Goal: Transaction & Acquisition: Book appointment/travel/reservation

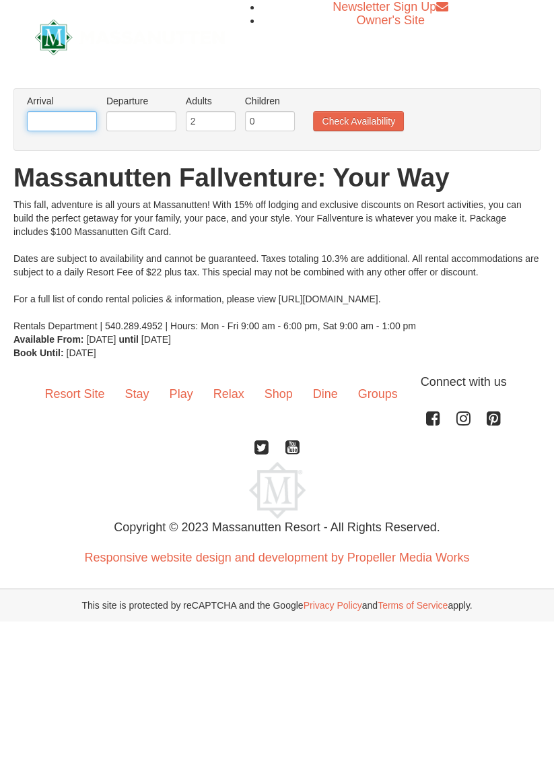
click at [72, 124] on input "text" at bounding box center [62, 121] width 70 height 20
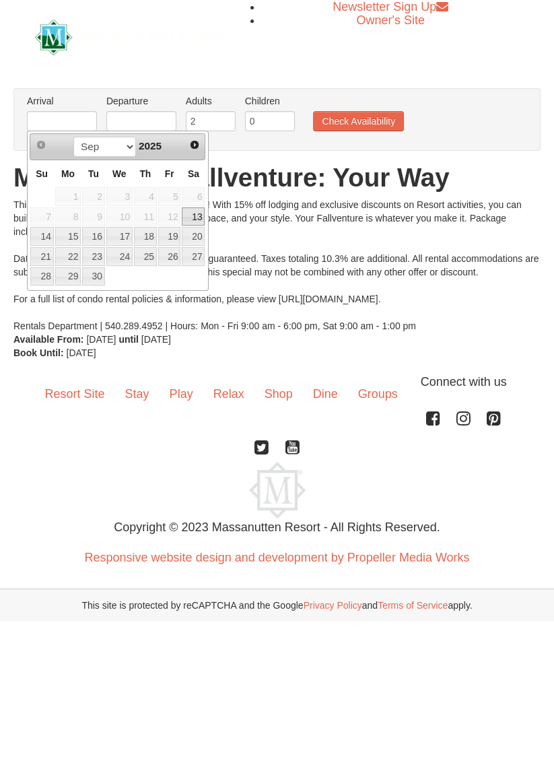
click at [188, 143] on link "Next" at bounding box center [194, 144] width 19 height 19
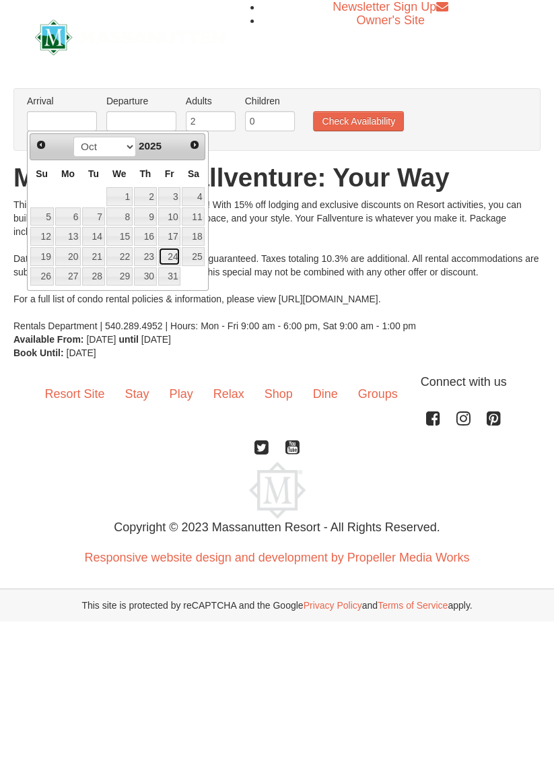
click at [170, 251] on link "24" at bounding box center [169, 256] width 23 height 19
type input "10/24/2025"
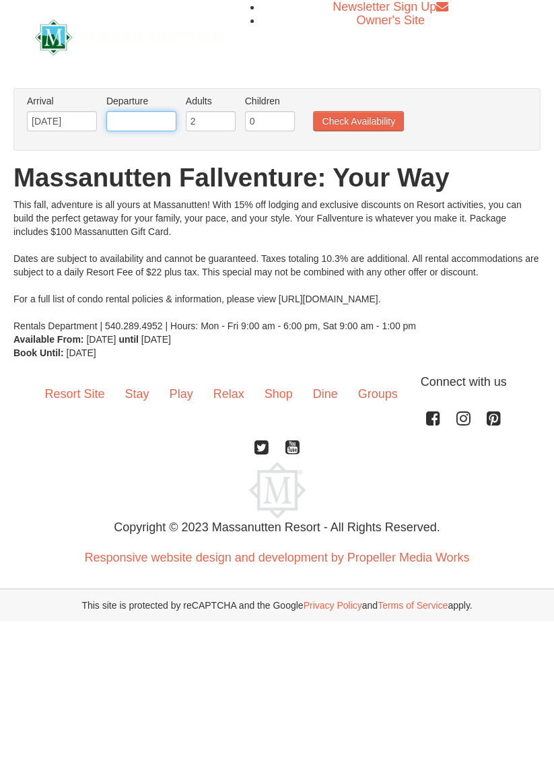
click at [146, 124] on input "text" at bounding box center [141, 121] width 70 height 20
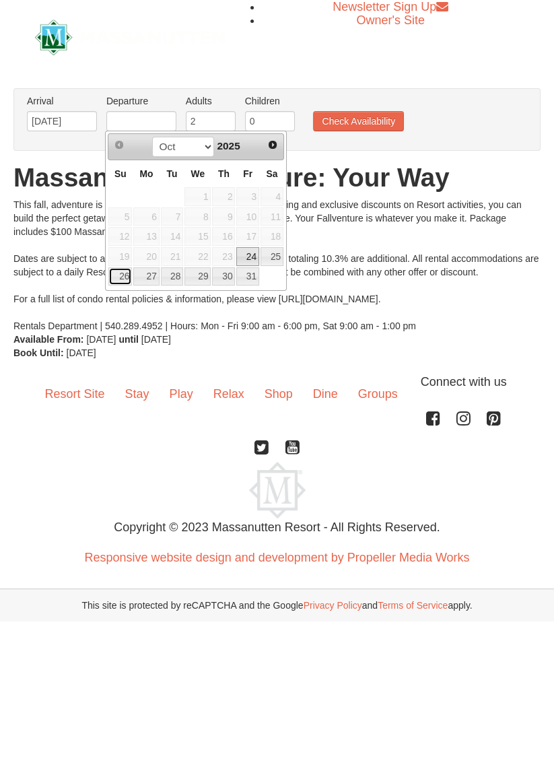
click at [117, 276] on link "26" at bounding box center [120, 276] width 24 height 19
type input "10/26/2025"
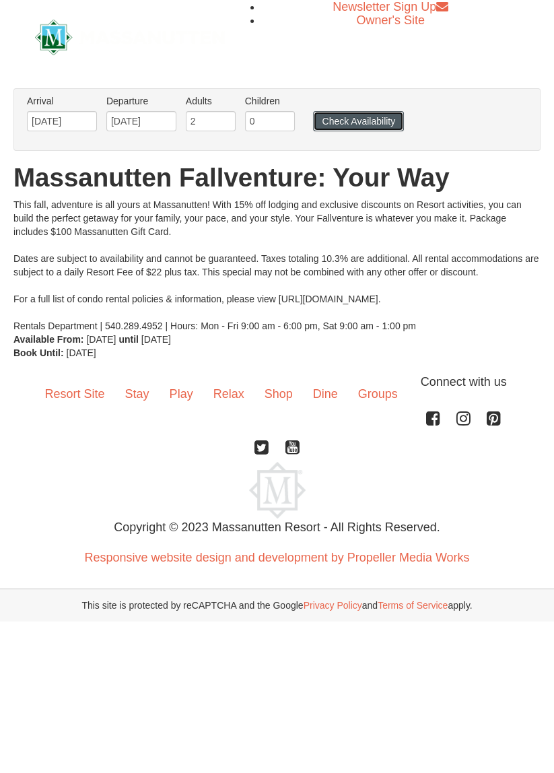
click at [359, 119] on button "Check Availability" at bounding box center [358, 121] width 91 height 20
click at [75, 125] on input "10/24/2025" at bounding box center [62, 121] width 70 height 20
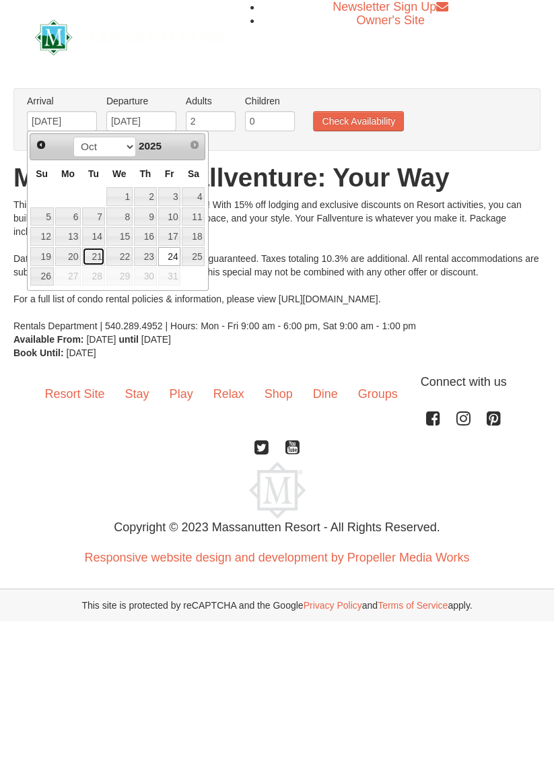
click at [90, 249] on link "21" at bounding box center [93, 256] width 23 height 19
type input "[DATE]"
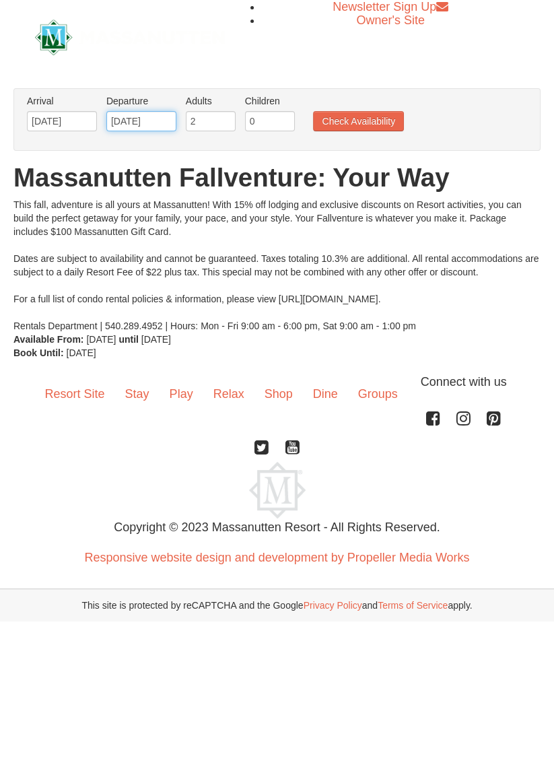
click at [141, 122] on input "10/26/2025" at bounding box center [141, 121] width 70 height 20
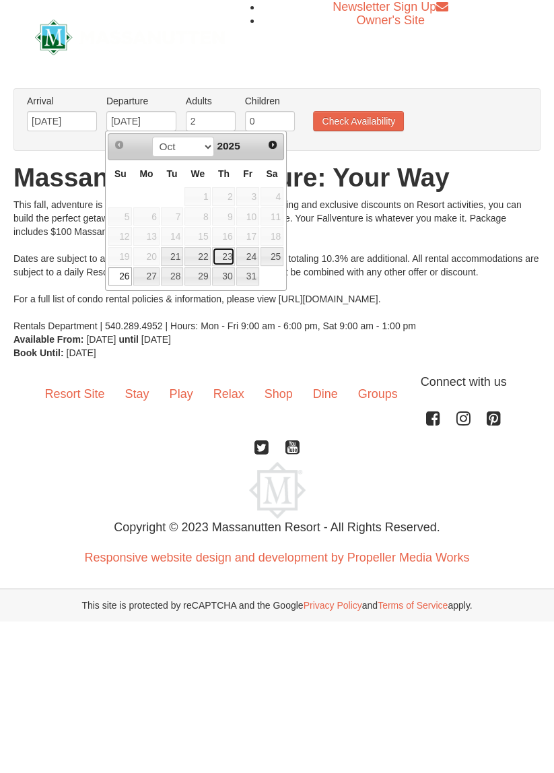
click at [225, 259] on link "23" at bounding box center [223, 256] width 23 height 19
type input "[DATE]"
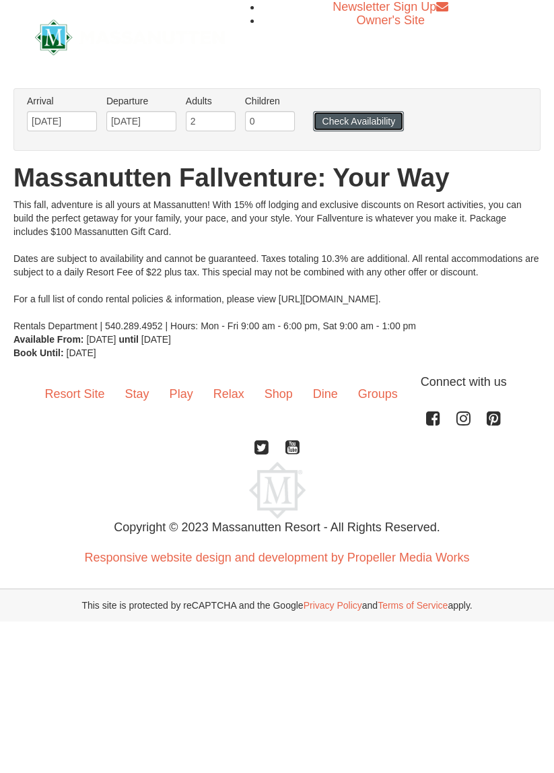
click at [360, 124] on button "Check Availability" at bounding box center [358, 121] width 91 height 20
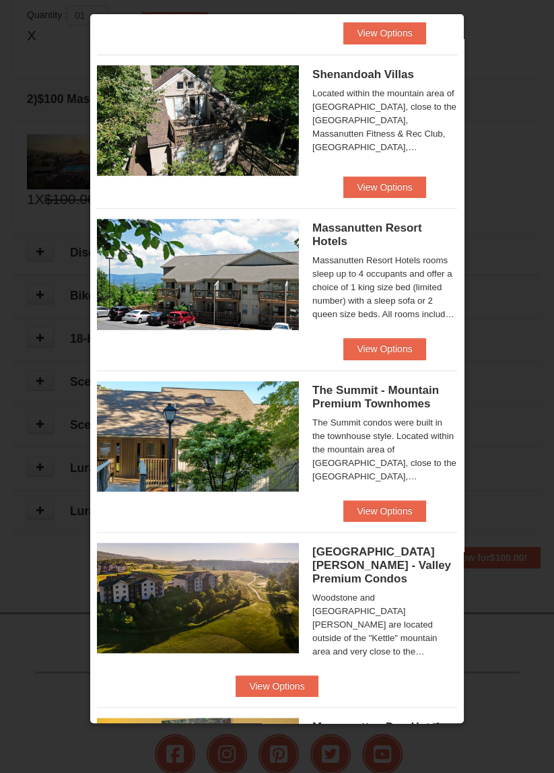
scroll to position [396, 0]
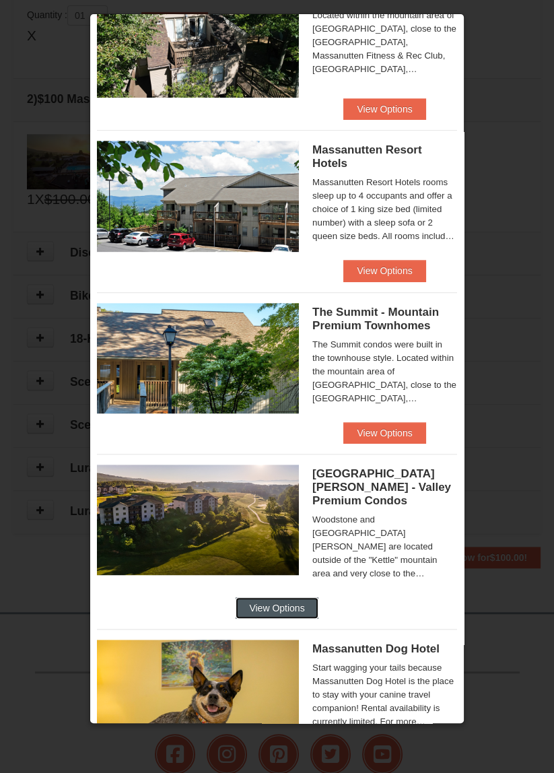
click at [318, 598] on button "View Options" at bounding box center [277, 609] width 82 height 22
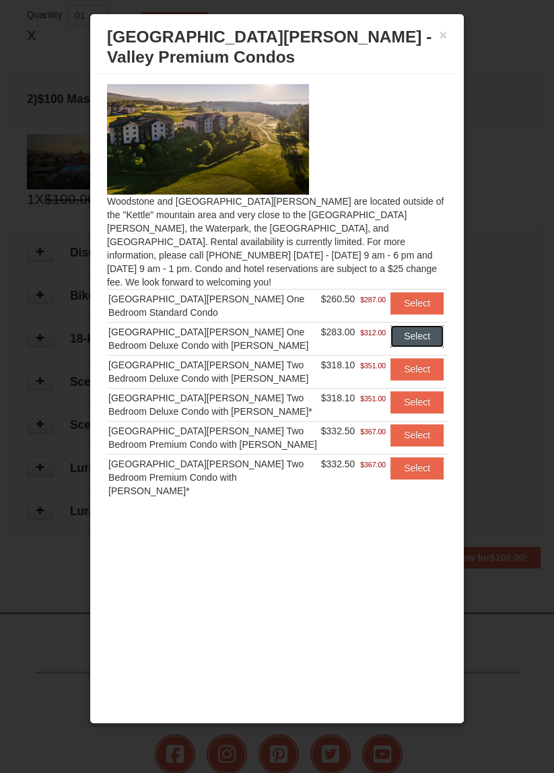
click at [418, 325] on button "Select" at bounding box center [417, 336] width 53 height 22
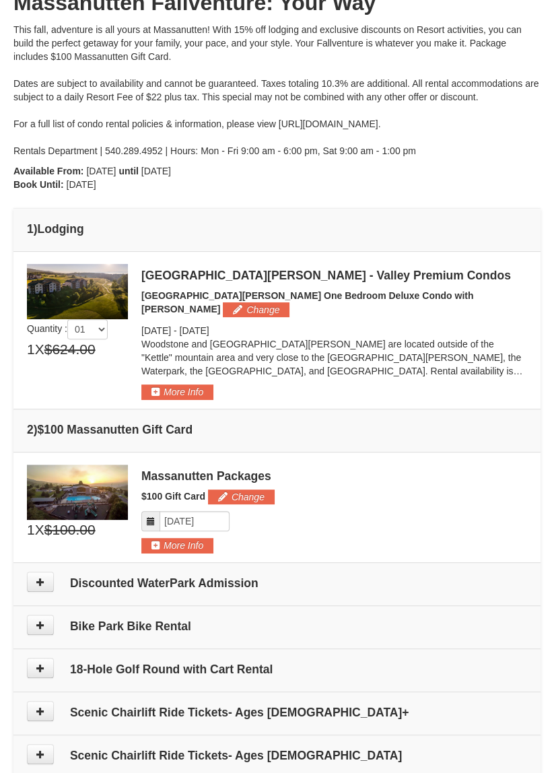
scroll to position [186, 0]
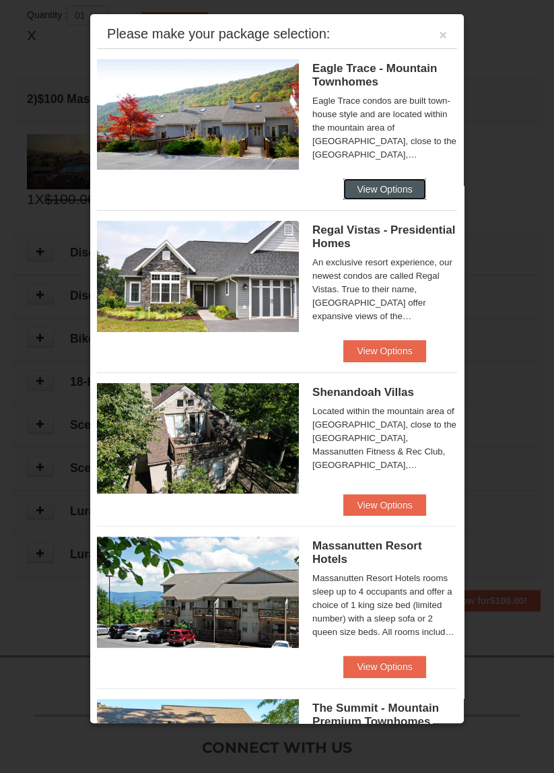
click at [379, 197] on button "View Options" at bounding box center [385, 190] width 82 height 22
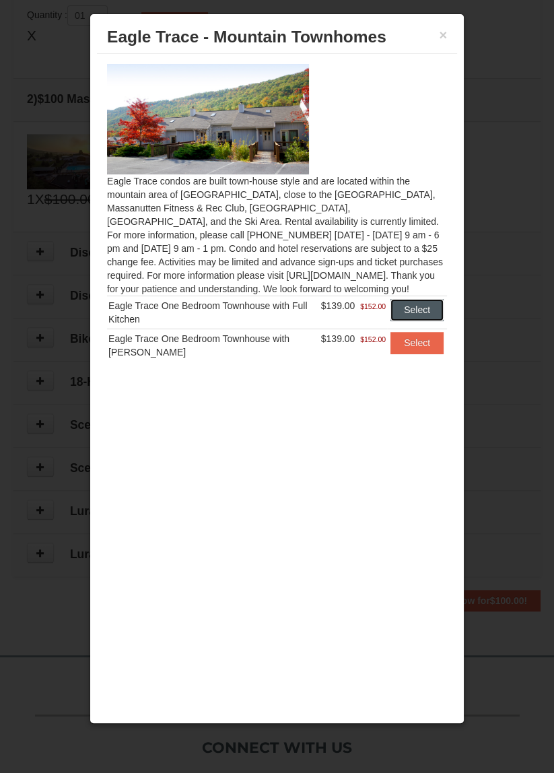
click at [416, 308] on button "Select" at bounding box center [417, 310] width 53 height 22
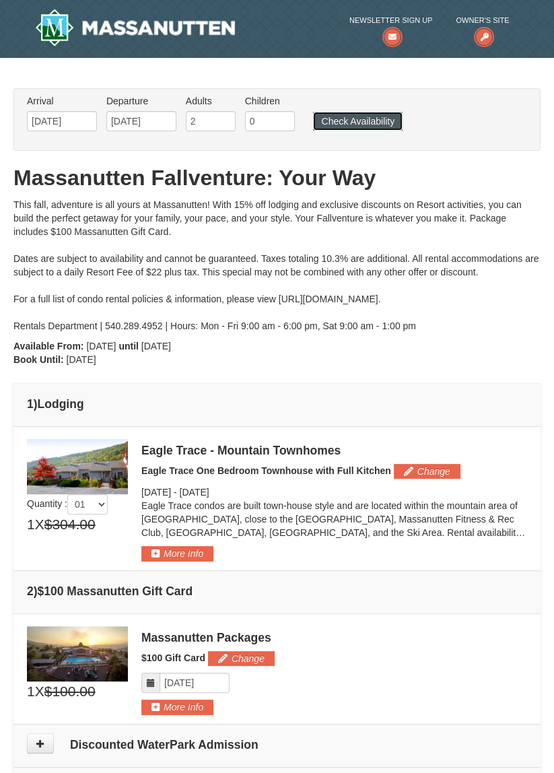
click at [356, 125] on button "Check Availability" at bounding box center [358, 121] width 90 height 19
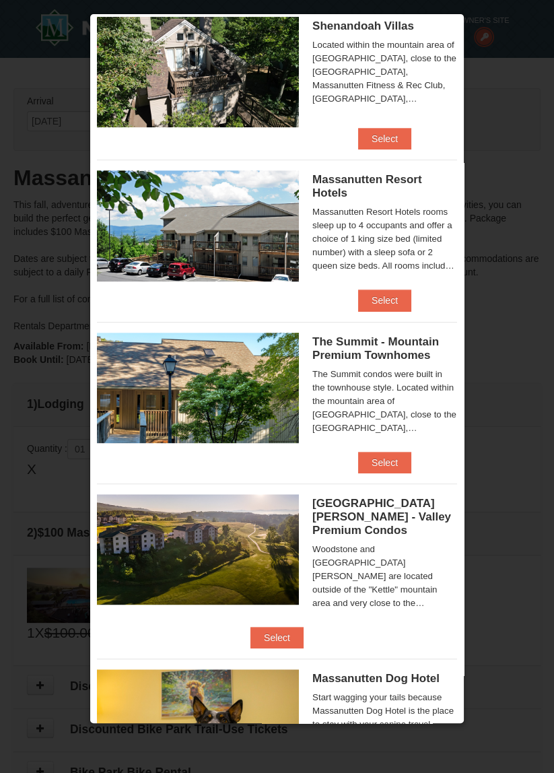
scroll to position [395, 0]
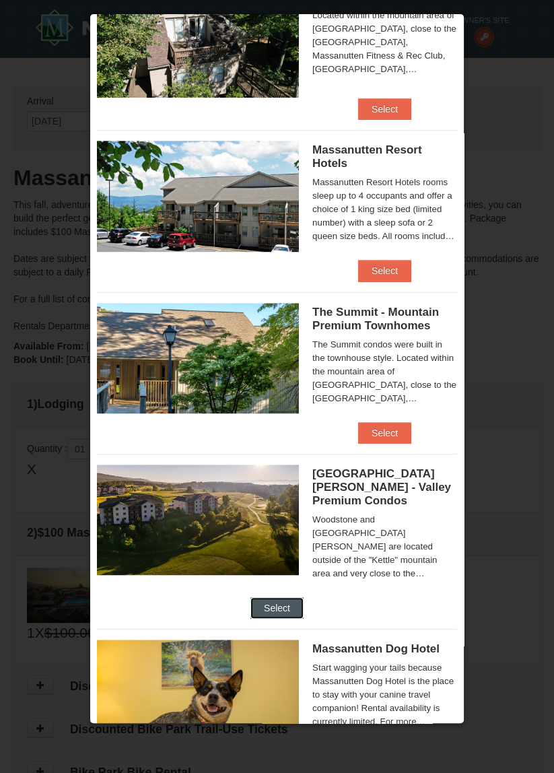
click at [304, 598] on button "Select" at bounding box center [277, 609] width 53 height 22
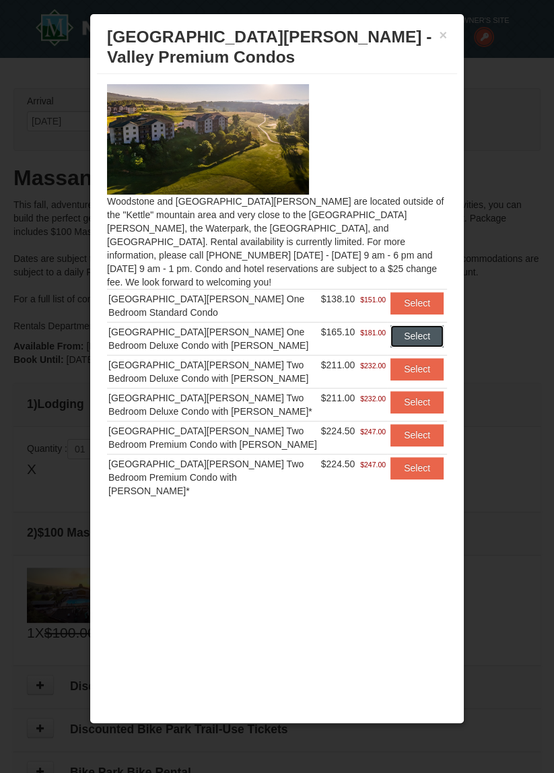
click at [422, 325] on button "Select" at bounding box center [417, 336] width 53 height 22
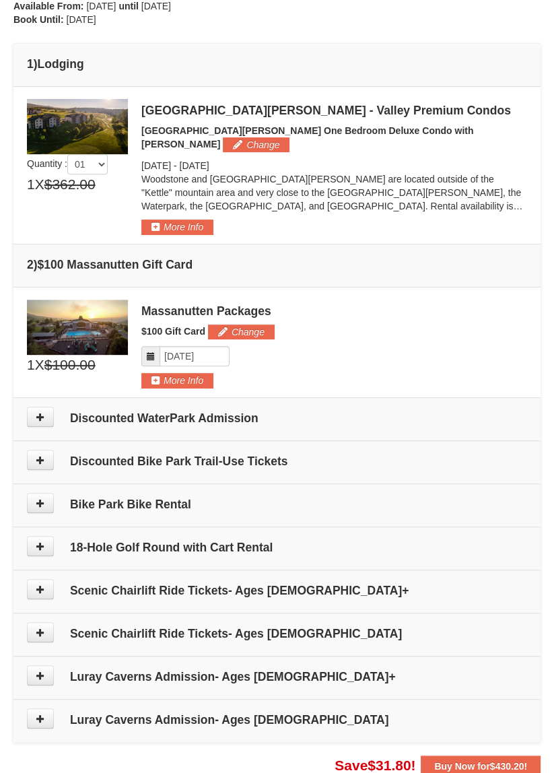
scroll to position [0, 0]
